Goal: Task Accomplishment & Management: Use online tool/utility

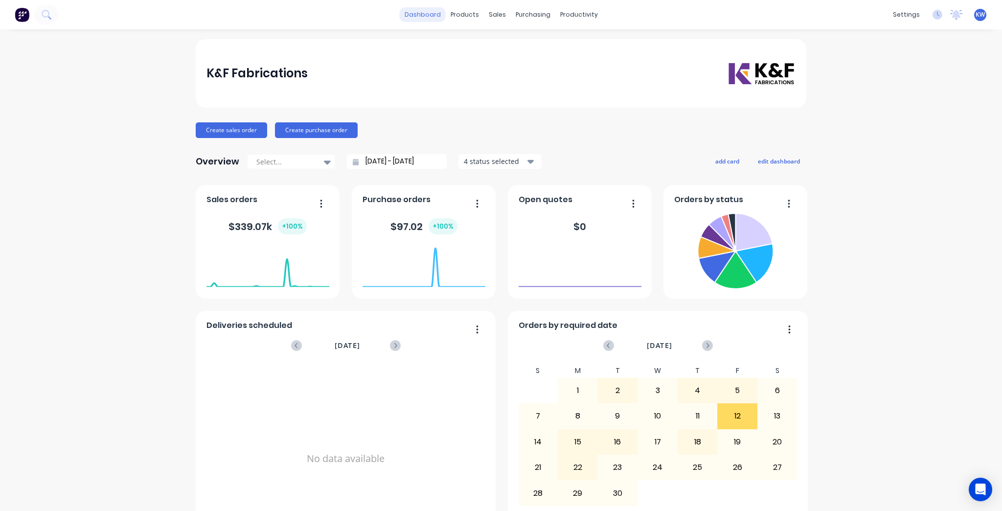
click at [436, 15] on link "dashboard" at bounding box center [423, 14] width 46 height 15
click at [406, 15] on link "dashboard" at bounding box center [423, 14] width 46 height 15
click at [585, 41] on link "Workflow" at bounding box center [614, 47] width 130 height 20
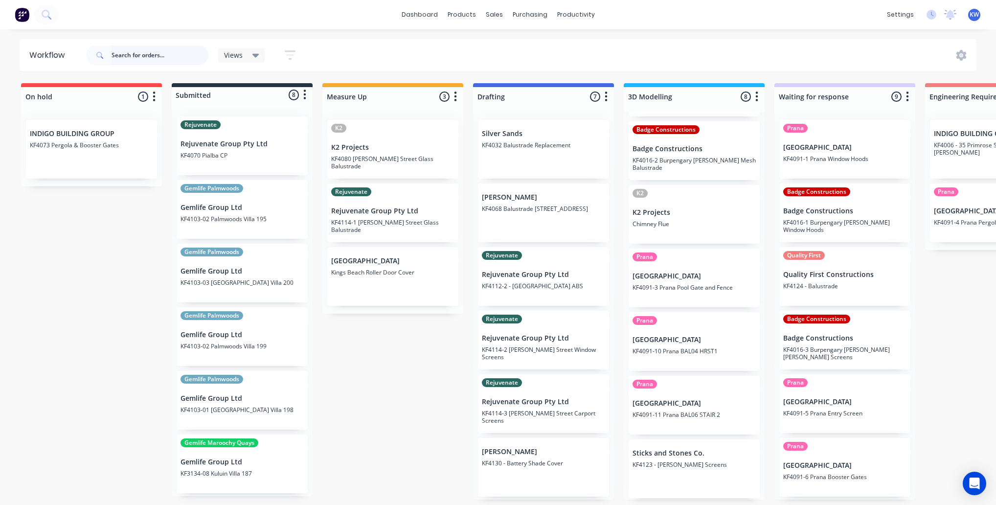
click at [141, 64] on input "text" at bounding box center [160, 55] width 97 height 20
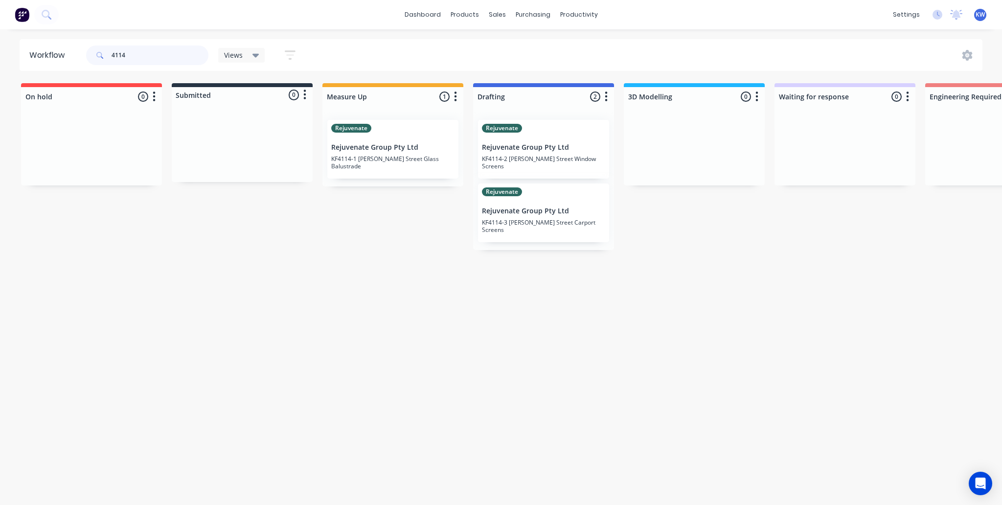
type input "4114"
click at [547, 139] on div "Rejuvenate Rejuvenate Group Pty Ltd KF4114-2 [PERSON_NAME] Street Window Screens" at bounding box center [543, 149] width 131 height 59
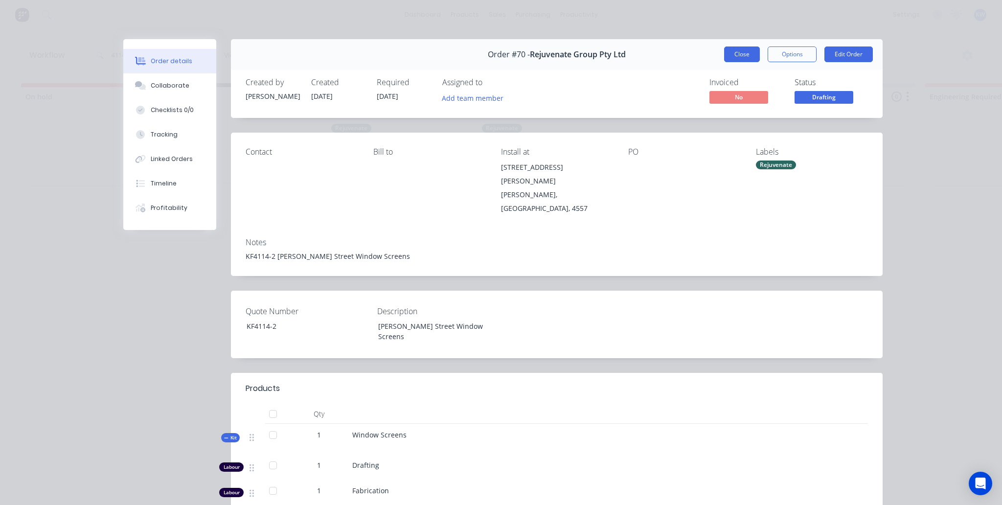
click at [755, 54] on button "Close" at bounding box center [742, 54] width 36 height 16
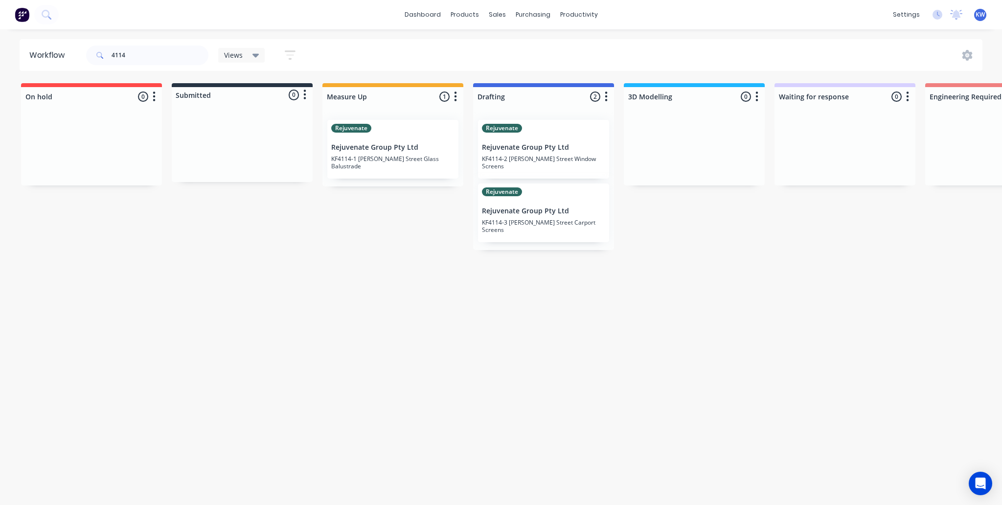
click at [561, 155] on p "KF4114-2 [PERSON_NAME] Street Window Screens" at bounding box center [543, 162] width 123 height 15
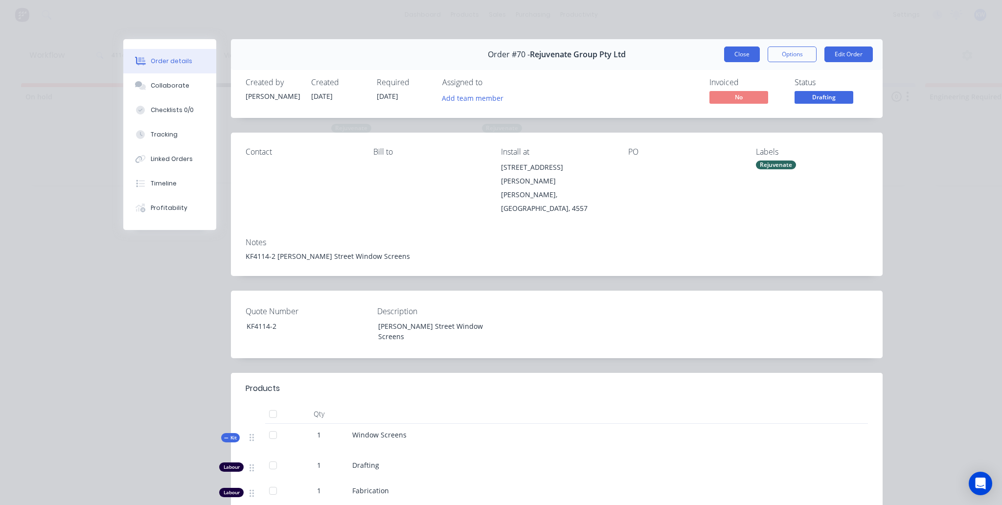
click at [748, 51] on button "Close" at bounding box center [742, 54] width 36 height 16
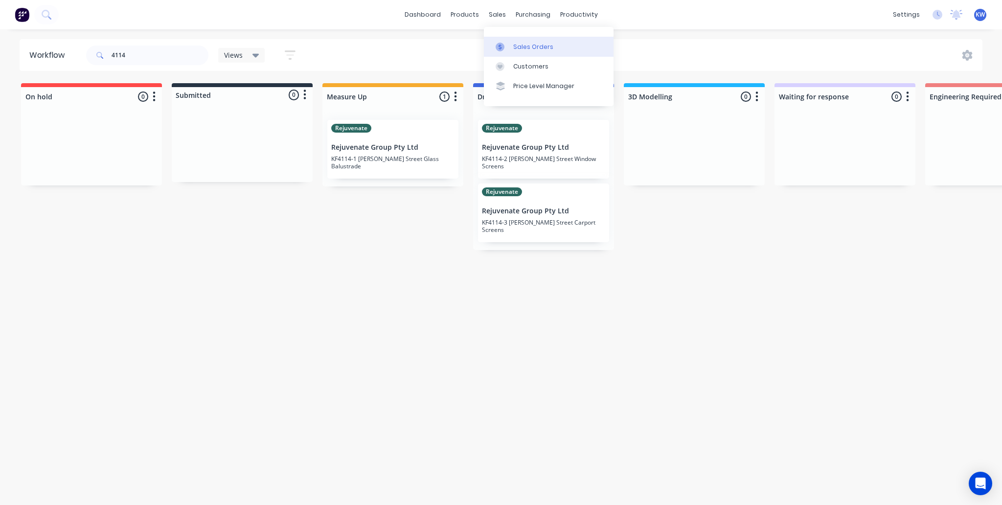
click at [499, 47] on icon at bounding box center [500, 47] width 9 height 9
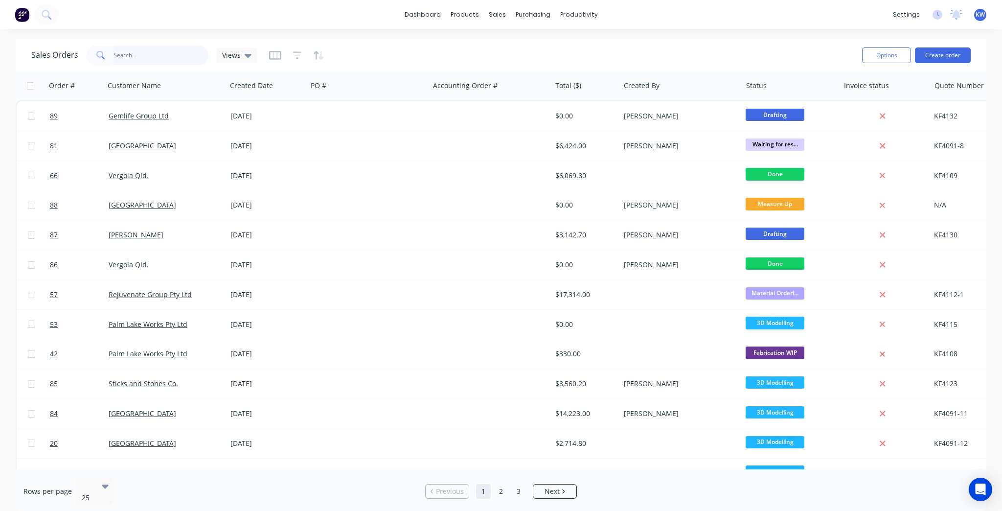
click at [148, 64] on input "text" at bounding box center [161, 55] width 95 height 20
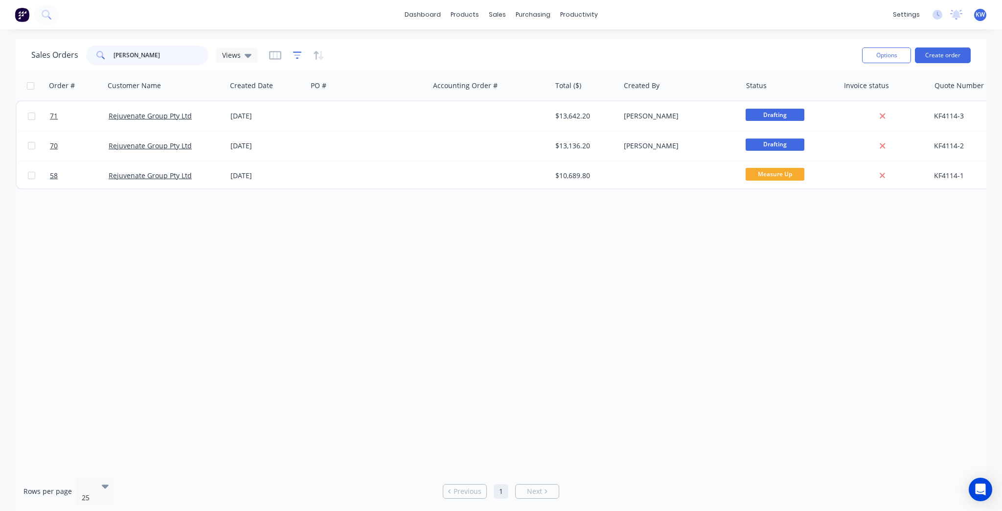
type input "[PERSON_NAME]"
click at [299, 53] on icon "button" at bounding box center [297, 55] width 9 height 10
click at [275, 57] on icon "button" at bounding box center [275, 55] width 5 height 6
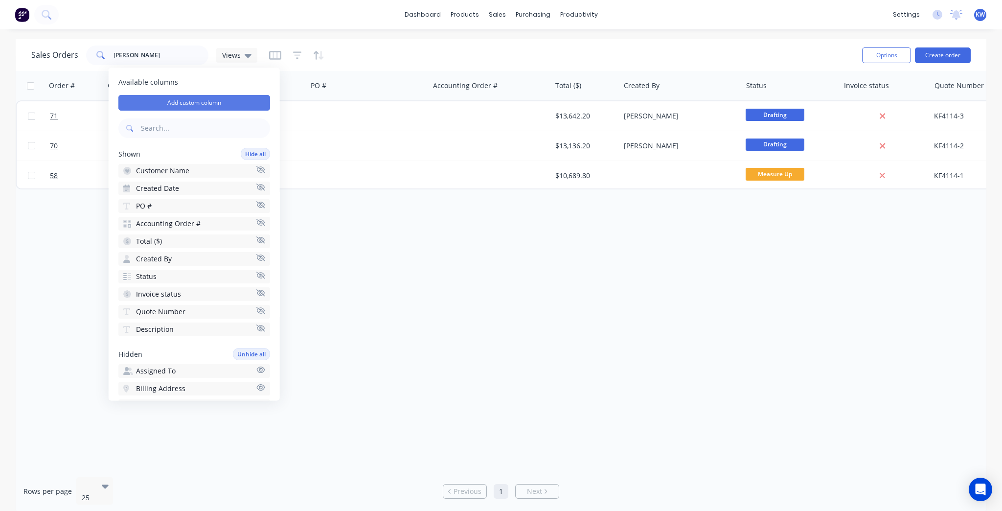
click at [221, 98] on button "Add custom column" at bounding box center [194, 103] width 152 height 16
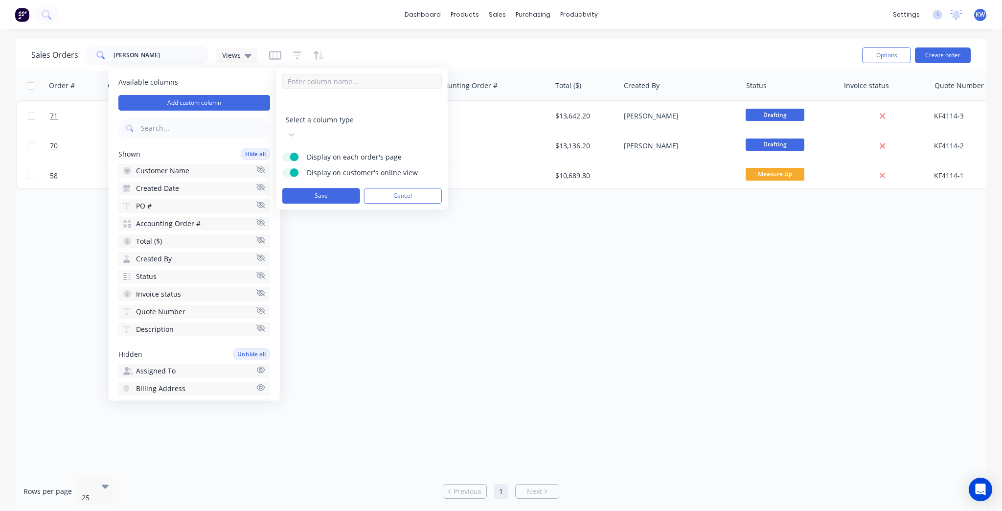
click at [340, 86] on input at bounding box center [361, 81] width 159 height 15
type input "PC Colour"
click at [339, 99] on div "Select a column type" at bounding box center [362, 121] width 159 height 44
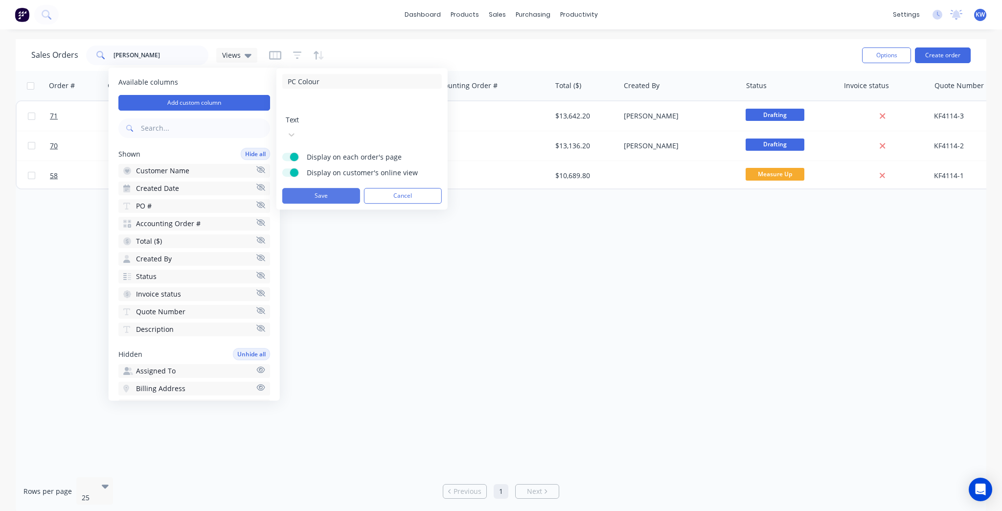
click at [331, 188] on button "Save" at bounding box center [321, 196] width 78 height 16
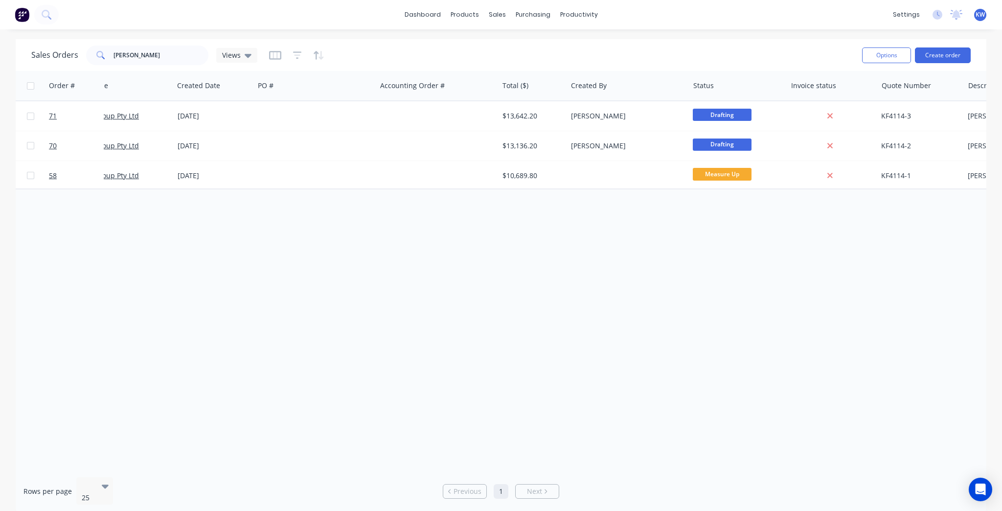
scroll to position [0, 184]
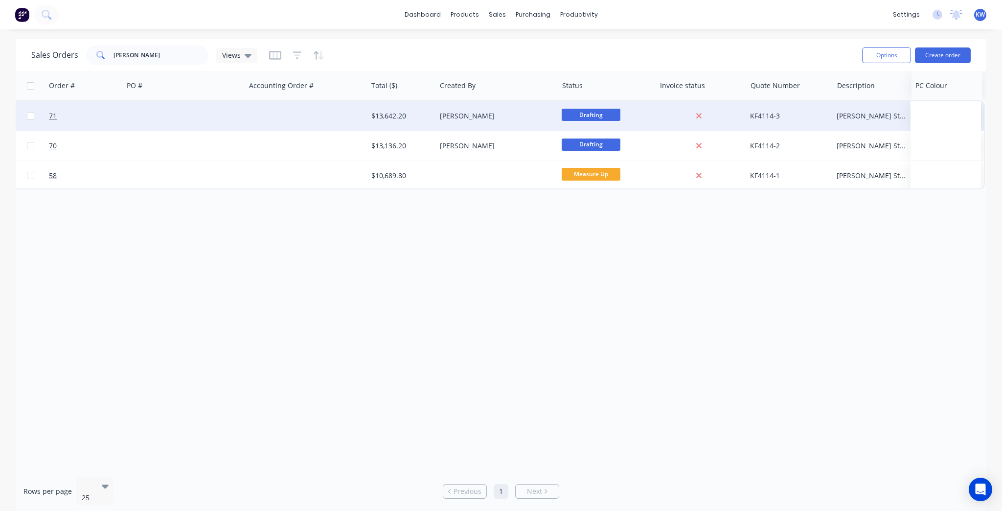
drag, startPoint x: 928, startPoint y: 86, endPoint x: 925, endPoint y: 103, distance: 17.4
click at [925, 103] on div "Order # Customer Name Created Date PO # Accounting Order # Total ($) Created By…" at bounding box center [408, 130] width 1153 height 118
click at [931, 118] on div at bounding box center [948, 115] width 70 height 29
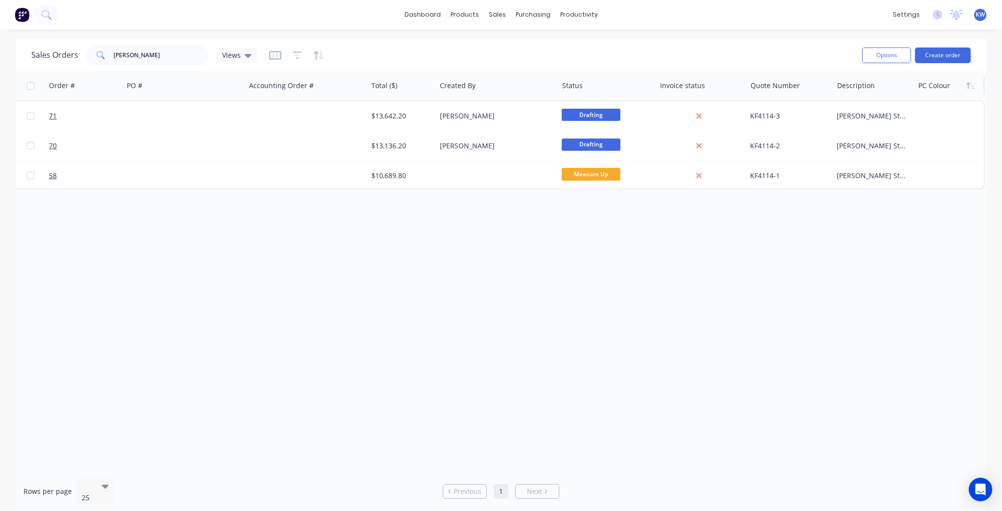
click at [937, 87] on div at bounding box center [948, 86] width 60 height 20
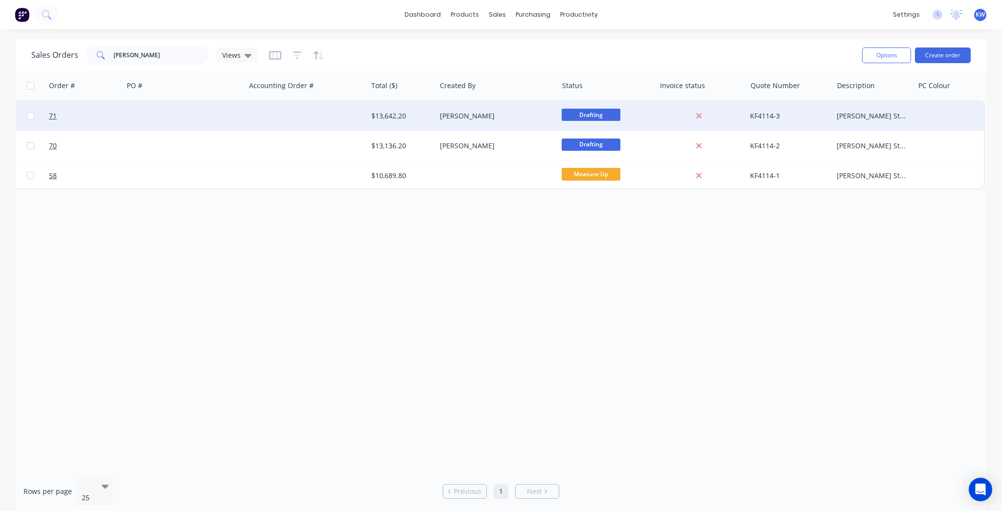
click at [939, 115] on div at bounding box center [948, 115] width 70 height 29
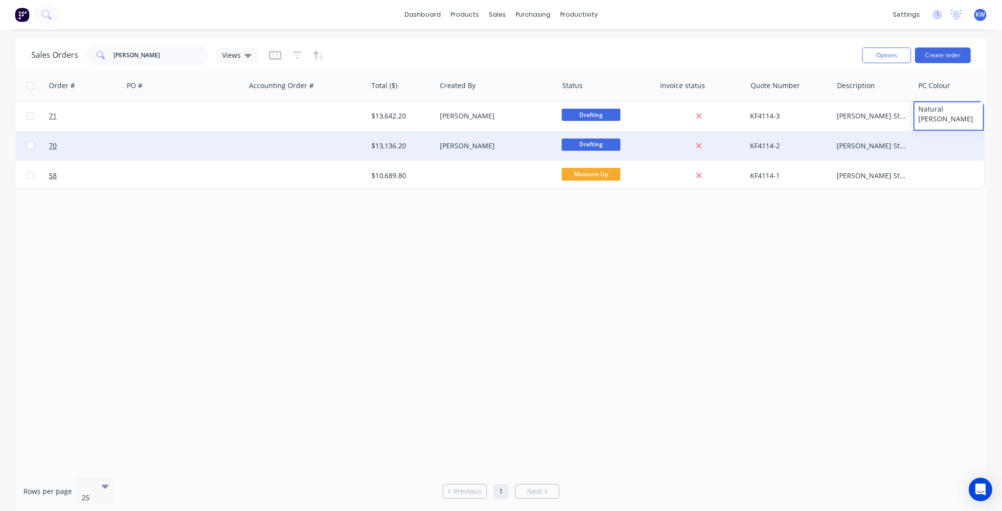
click at [943, 149] on div at bounding box center [948, 145] width 70 height 29
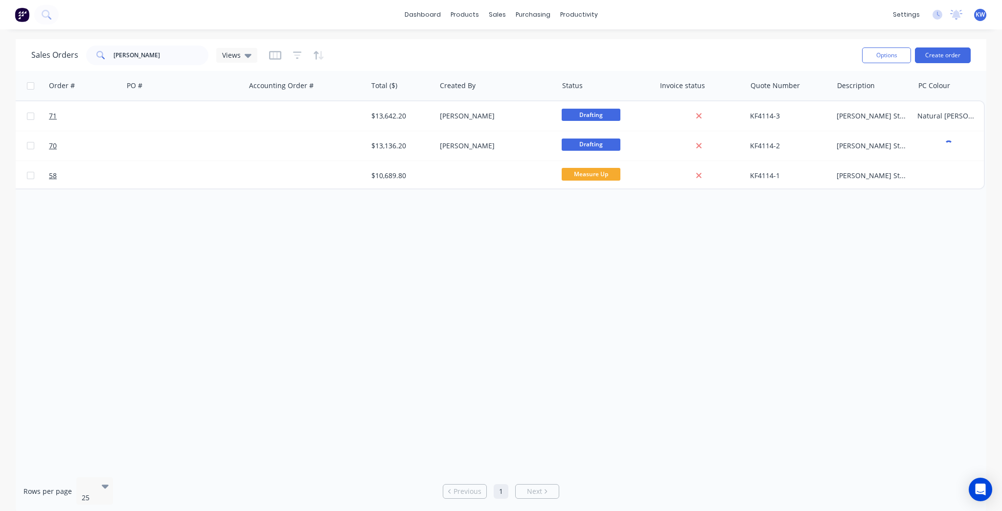
click at [949, 241] on div "Order # Customer Name Created Date PO # Accounting Order # Total ($) Created By…" at bounding box center [501, 270] width 971 height 398
click at [172, 62] on input "[PERSON_NAME]" at bounding box center [161, 55] width 95 height 20
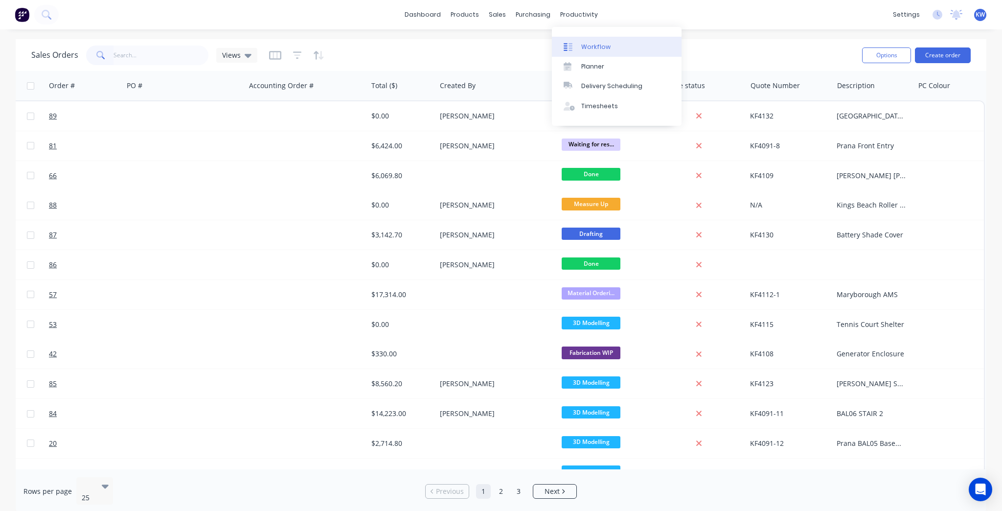
click at [585, 43] on div "Workflow" at bounding box center [595, 47] width 29 height 9
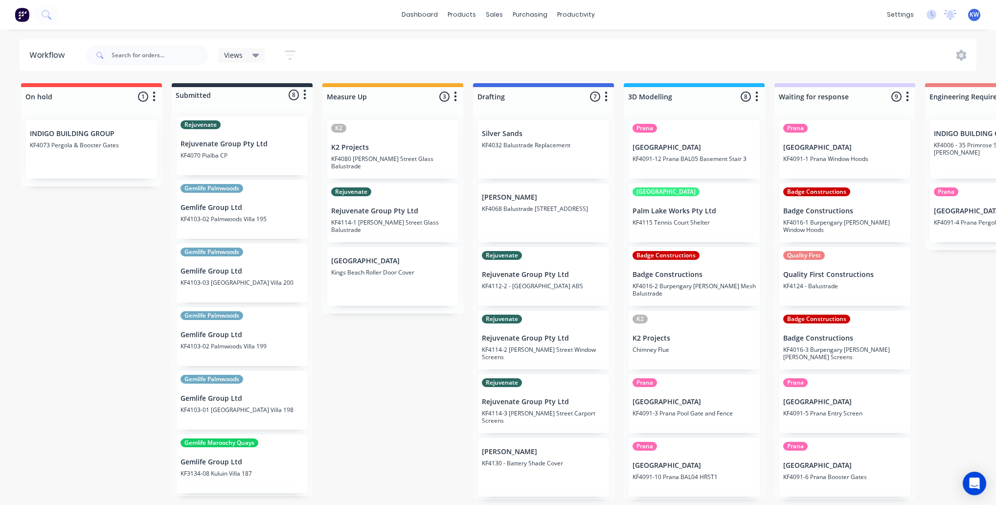
click at [524, 345] on div "Rejuvenate Rejuvenate Group Pty Ltd KF4114-2 [PERSON_NAME] Street Window Screens" at bounding box center [543, 340] width 131 height 59
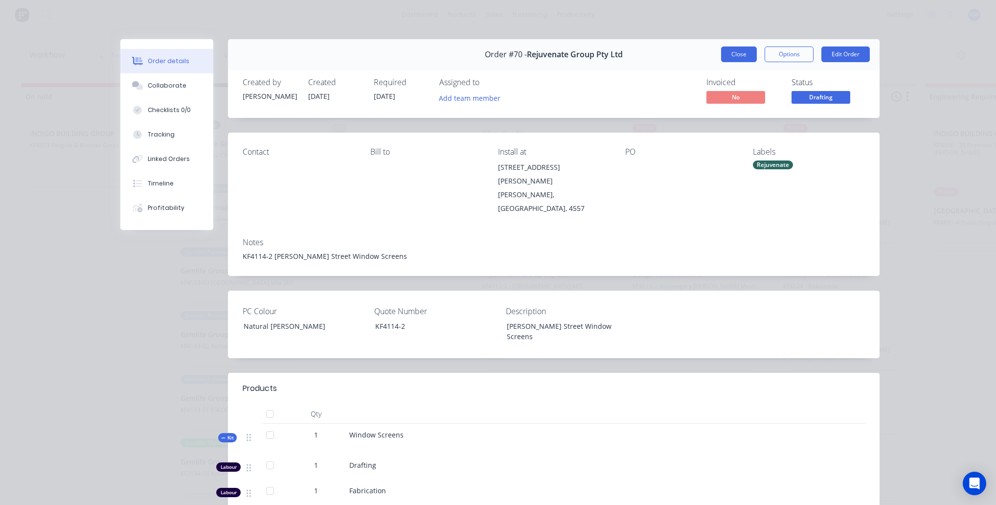
click at [731, 57] on button "Close" at bounding box center [739, 54] width 36 height 16
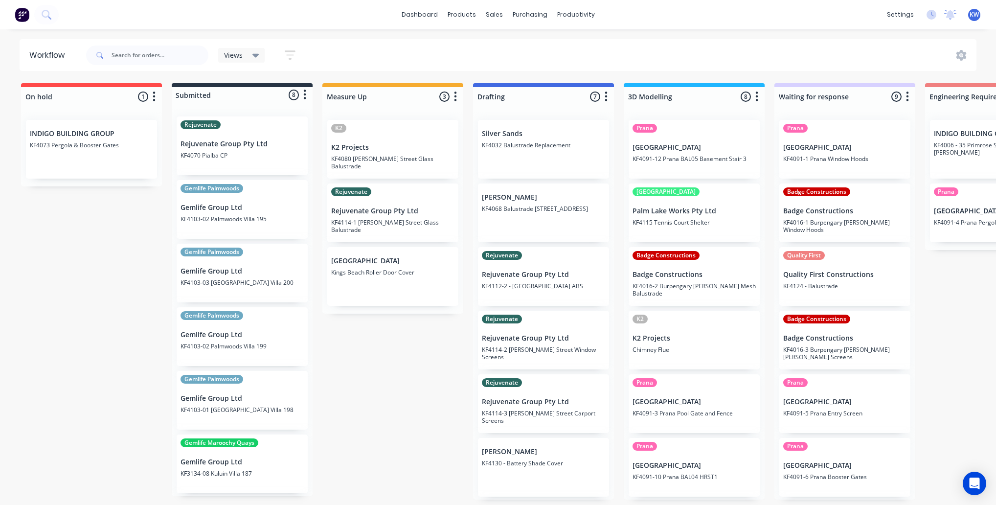
click at [554, 398] on p "Rejuvenate Group Pty Ltd" at bounding box center [543, 402] width 123 height 8
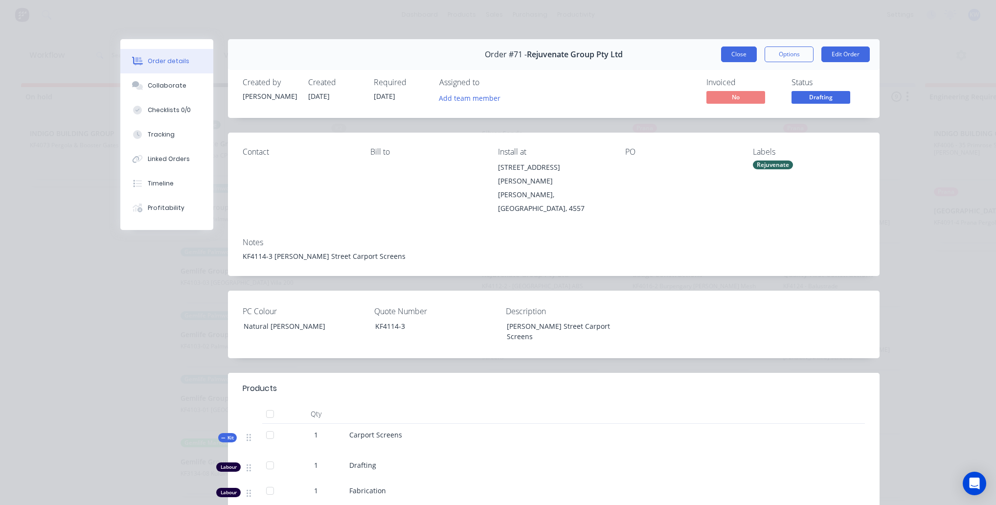
click at [726, 57] on button "Close" at bounding box center [739, 54] width 36 height 16
